Goal: Information Seeking & Learning: Find specific fact

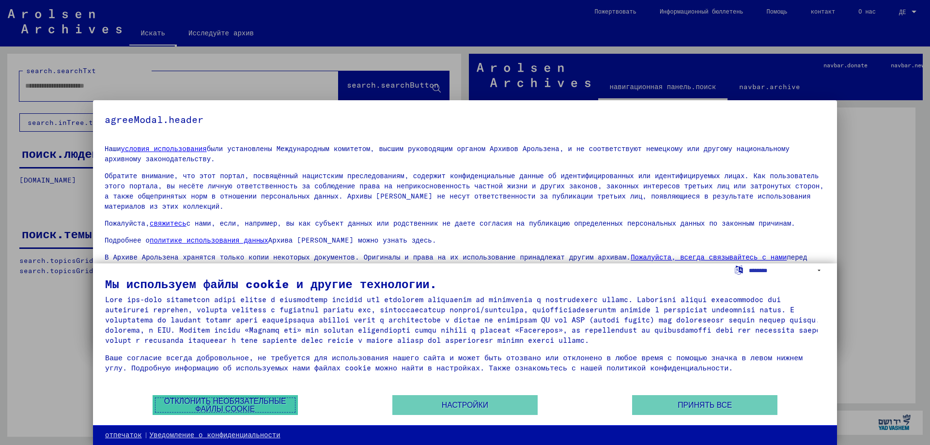
click at [226, 406] on font "Отклонить необязательные файлы cookie" at bounding box center [225, 405] width 122 height 16
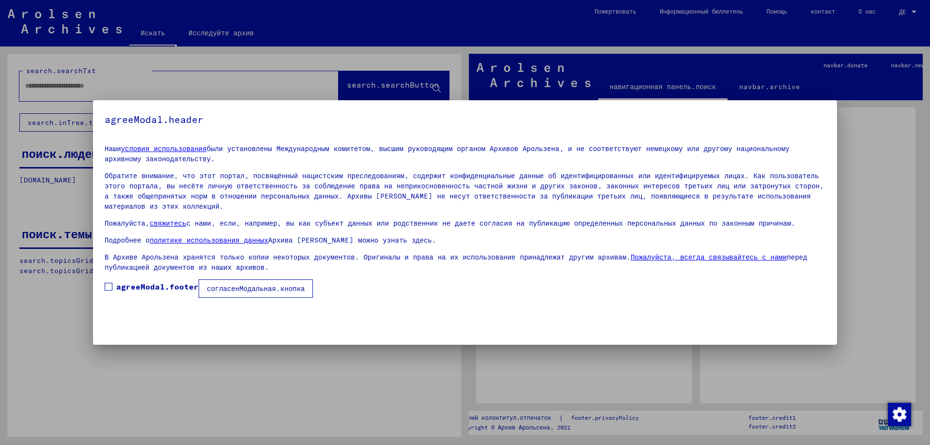
click at [108, 283] on span at bounding box center [109, 287] width 8 height 8
click at [242, 284] on font "согласенМодальная.кнопка" at bounding box center [256, 288] width 98 height 9
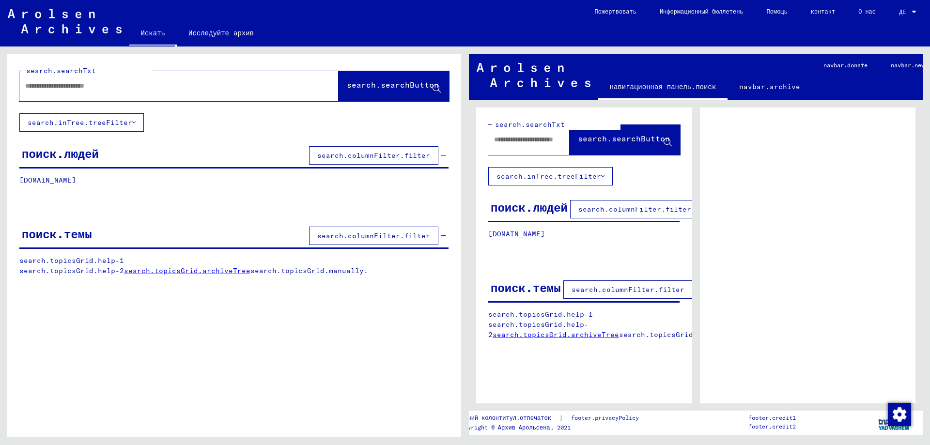
click at [352, 154] on font "search.columnFilter.filter" at bounding box center [373, 155] width 113 height 9
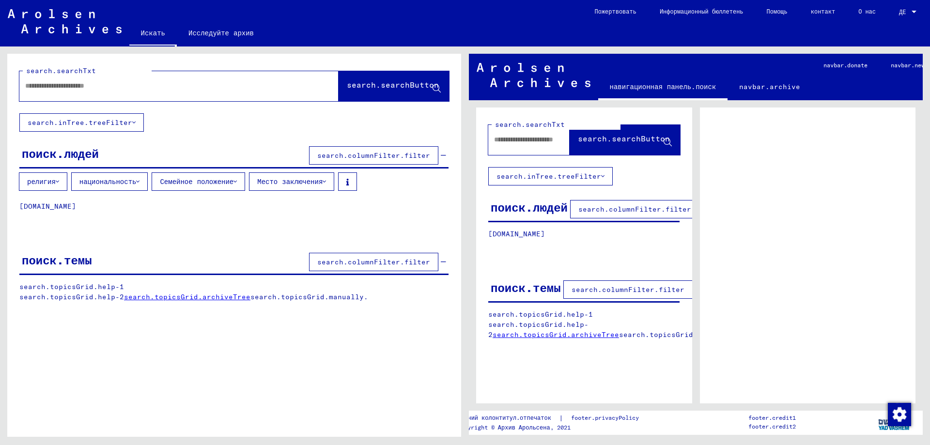
click at [98, 179] on font "национальность" at bounding box center [107, 181] width 57 height 9
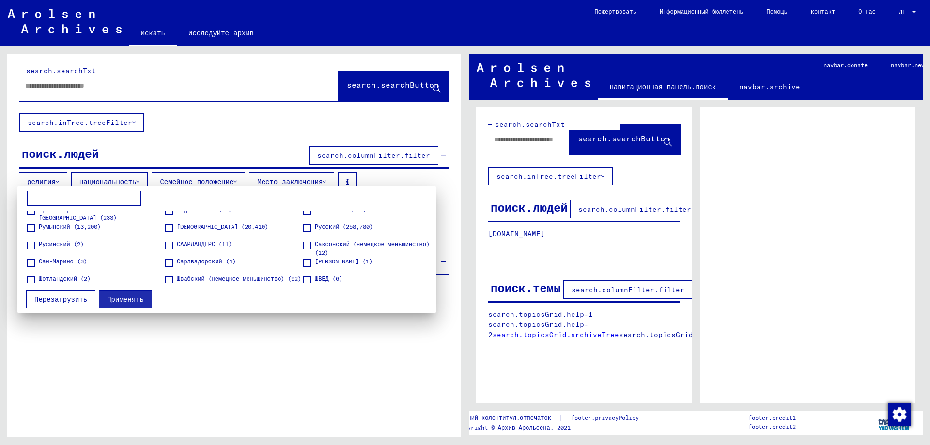
scroll to position [968, 0]
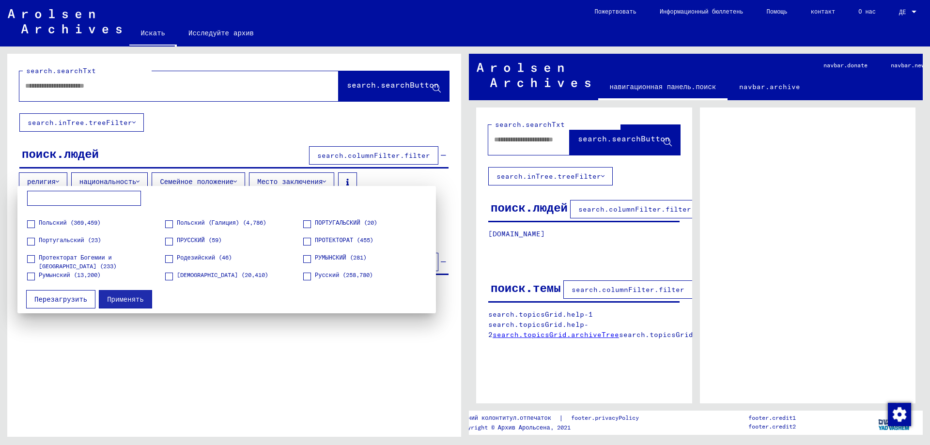
click at [31, 275] on span at bounding box center [31, 277] width 8 height 8
click at [112, 300] on font "Применять" at bounding box center [125, 299] width 37 height 9
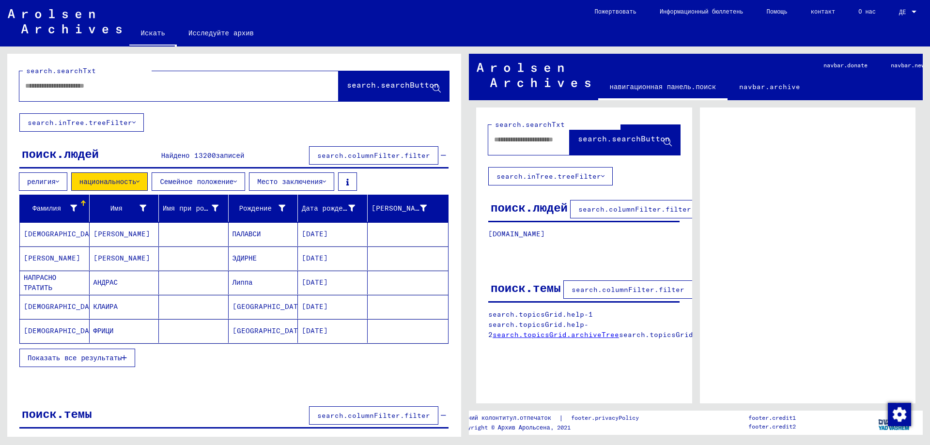
click at [49, 232] on mat-cell "[DEMOGRAPHIC_DATA]" at bounding box center [55, 234] width 70 height 24
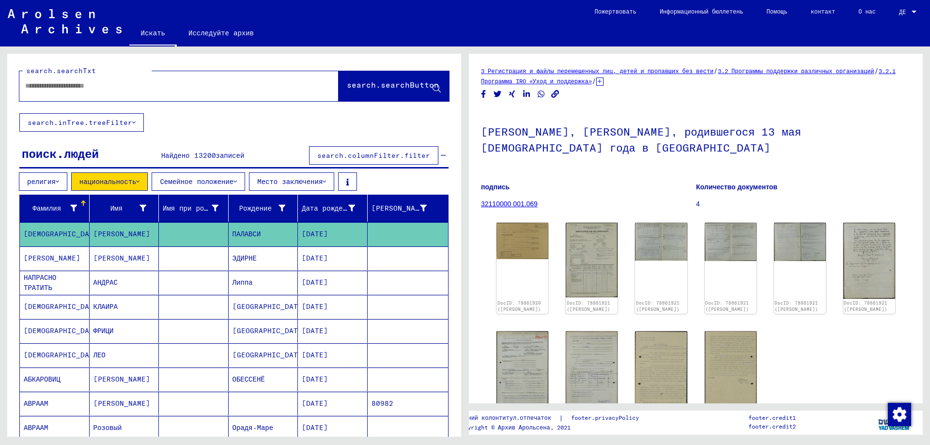
click at [49, 120] on font "search.inTree.treeFilter" at bounding box center [80, 122] width 105 height 9
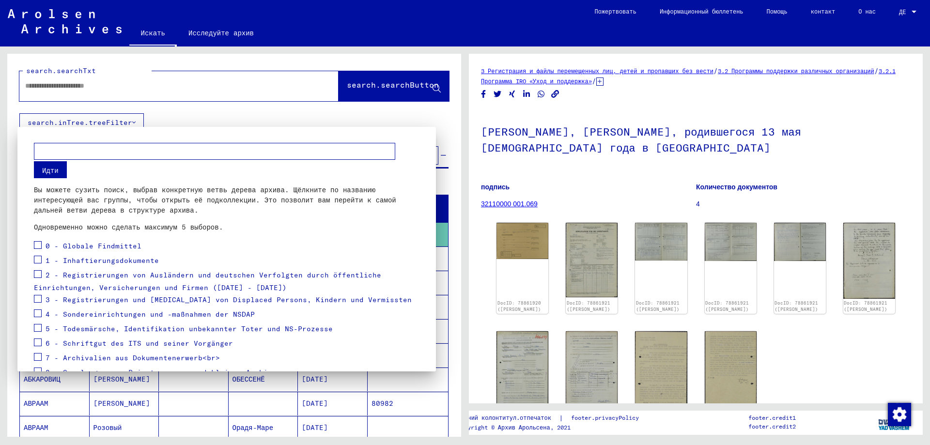
click at [48, 150] on input "text" at bounding box center [214, 151] width 361 height 17
